Goal: Task Accomplishment & Management: Use online tool/utility

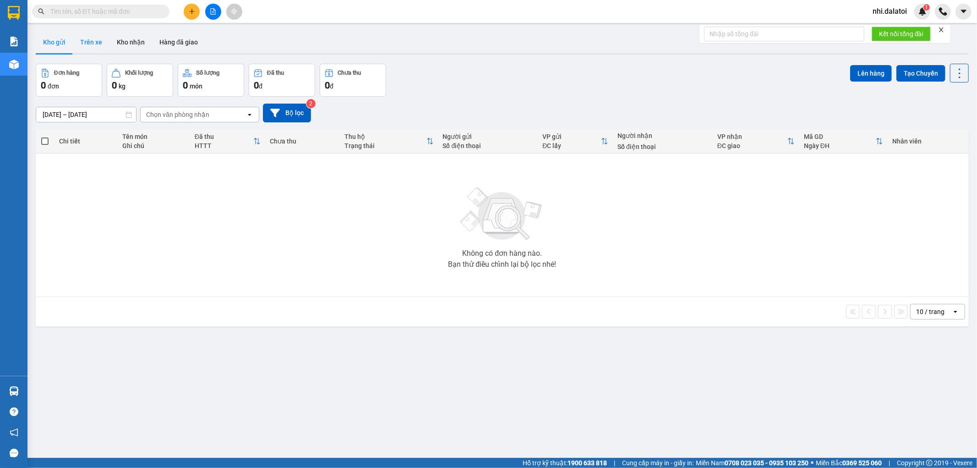
click at [99, 39] on button "Trên xe" at bounding box center [91, 42] width 37 height 22
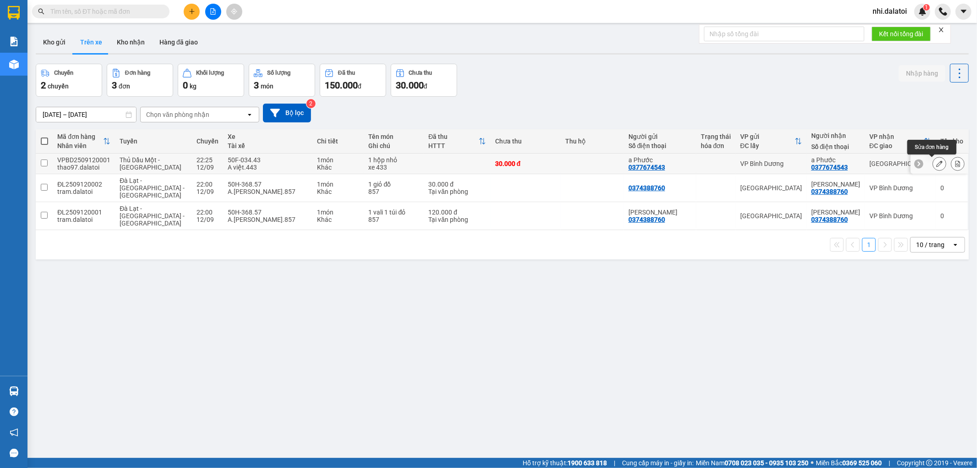
click at [937, 163] on icon at bounding box center [940, 163] width 6 height 6
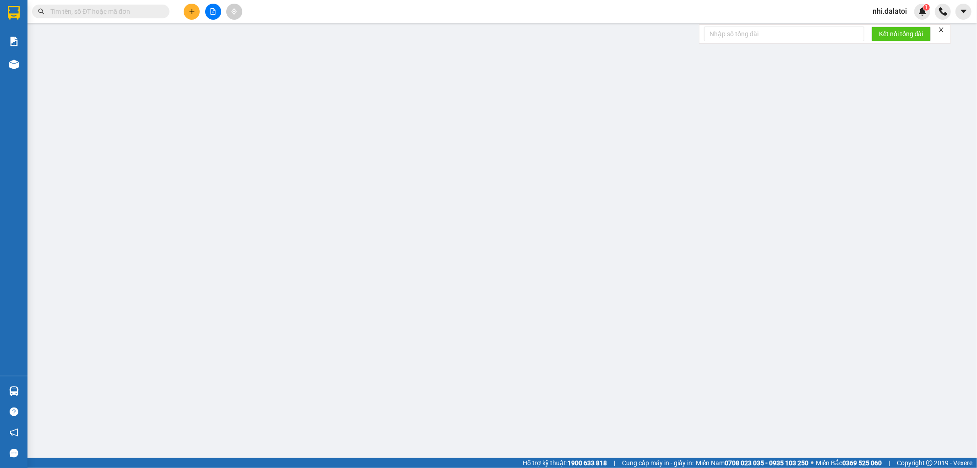
type input "0377674543"
type input "a Phước"
type input "0377674543"
type input "a Phước"
type input "30.000"
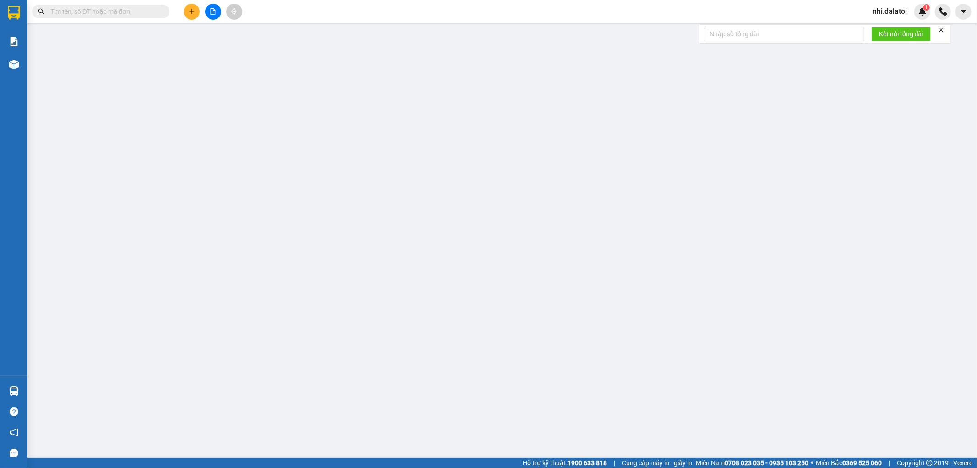
type input "30.000"
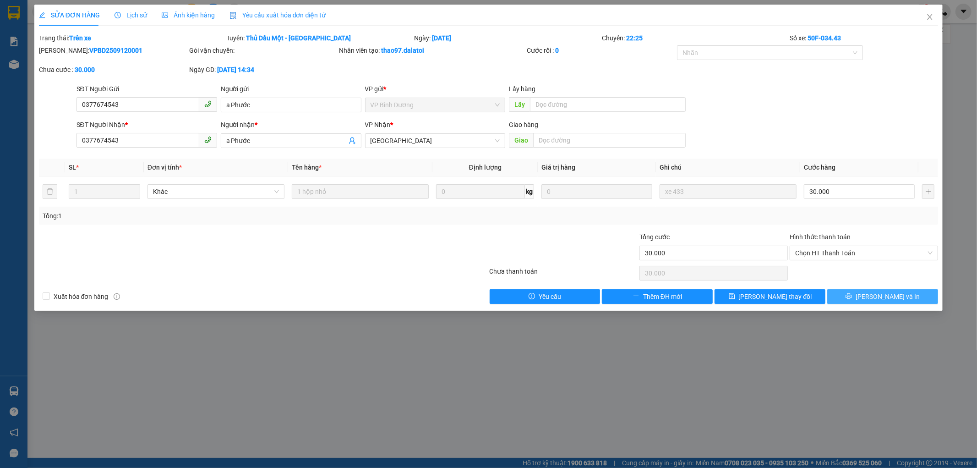
click at [852, 298] on icon "printer" at bounding box center [849, 296] width 6 height 6
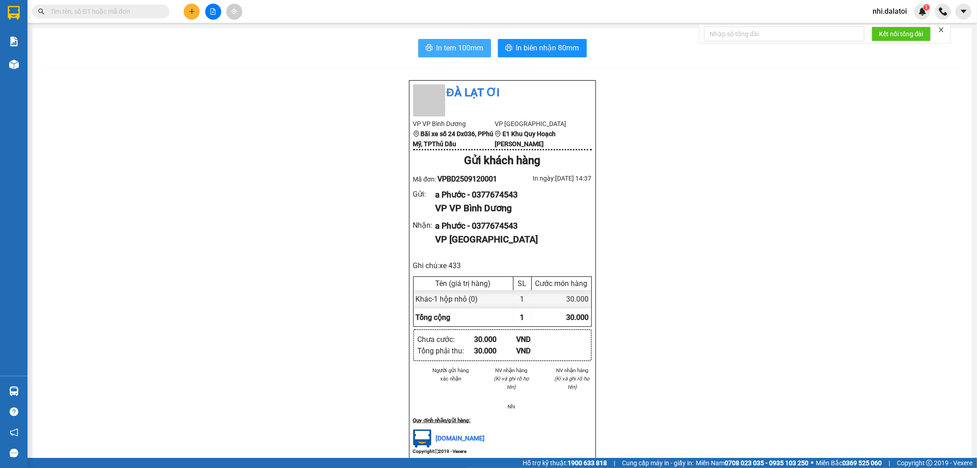
click at [447, 47] on span "In tem 100mm" at bounding box center [460, 47] width 47 height 11
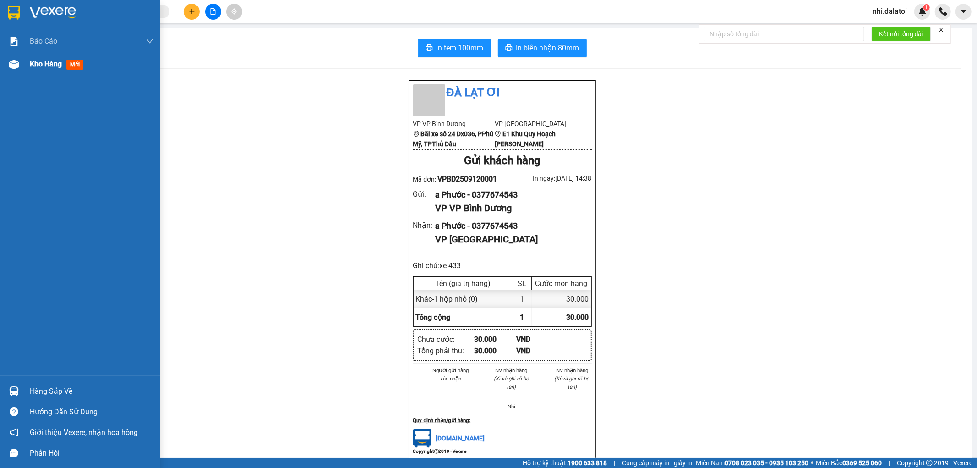
click at [19, 60] on div at bounding box center [14, 64] width 16 height 16
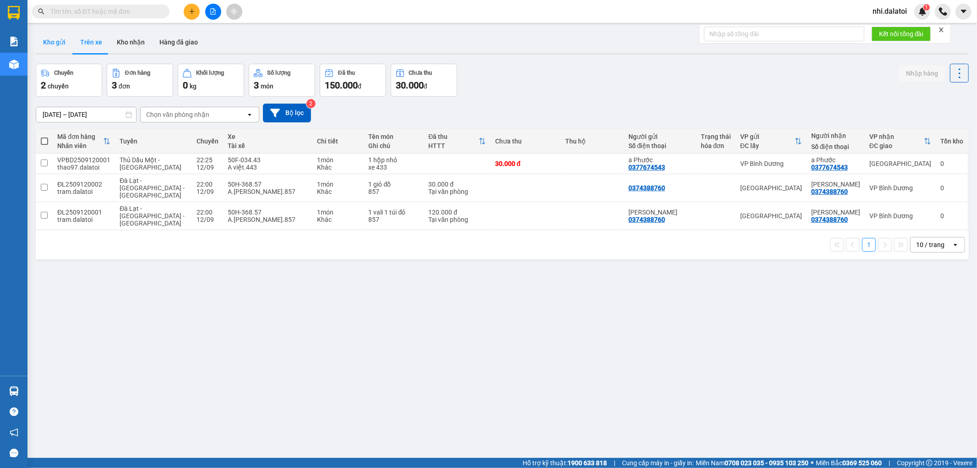
click at [63, 40] on button "Kho gửi" at bounding box center [54, 42] width 37 height 22
